Goal: Task Accomplishment & Management: Manage account settings

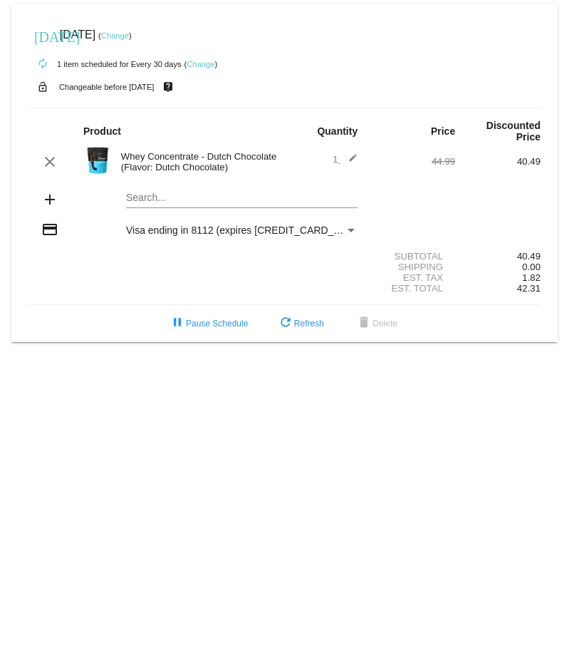
click at [129, 34] on link "Change" at bounding box center [115, 35] width 28 height 9
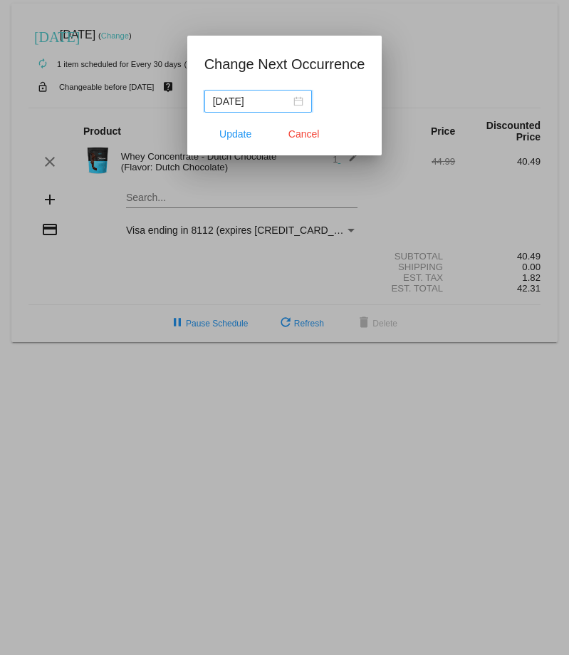
click at [299, 103] on div "2025-09-11" at bounding box center [258, 101] width 90 height 16
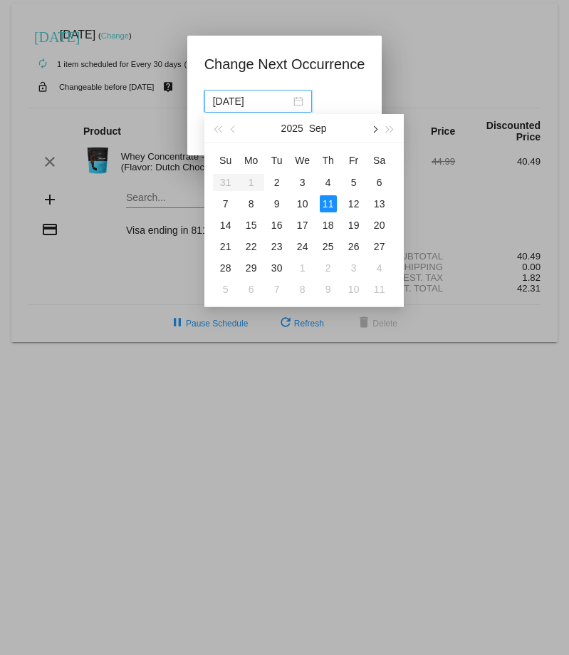
click at [376, 126] on button "button" at bounding box center [374, 128] width 16 height 28
click at [380, 198] on div "11" at bounding box center [379, 203] width 17 height 17
type input "2025-10-11"
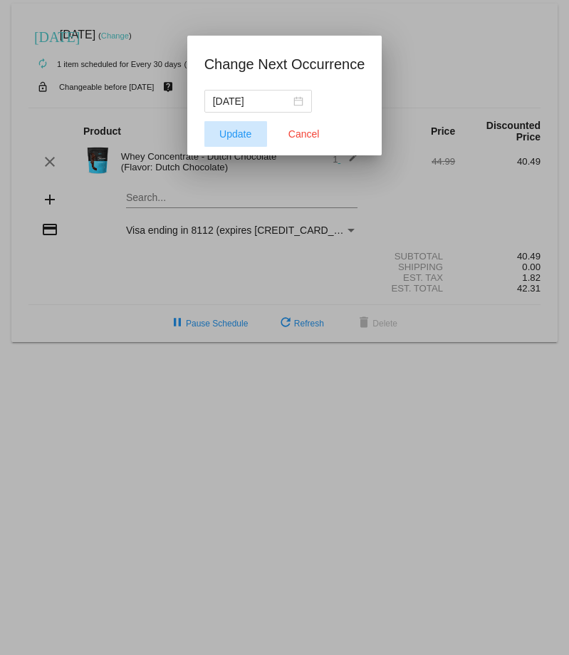
click at [240, 126] on button "Update" at bounding box center [235, 134] width 63 height 26
